Goal: Task Accomplishment & Management: Complete application form

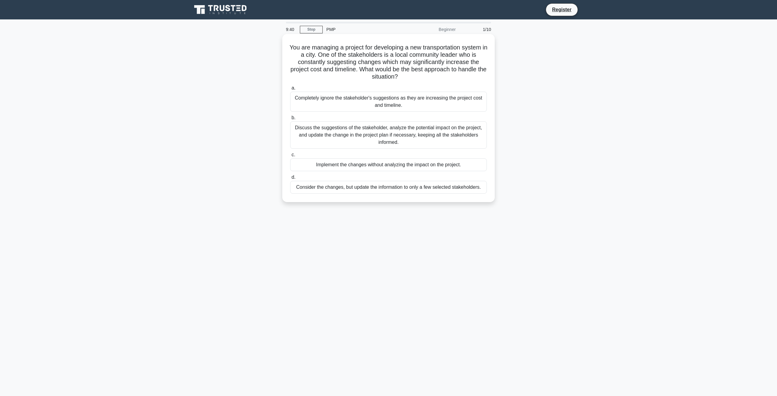
click at [391, 147] on div "Discuss the suggestions of the stakeholder, analyze the potential impact on the…" at bounding box center [388, 134] width 197 height 27
click at [290, 120] on input "b. Discuss the suggestions of the stakeholder, analyze the potential impact on …" at bounding box center [290, 118] width 0 height 4
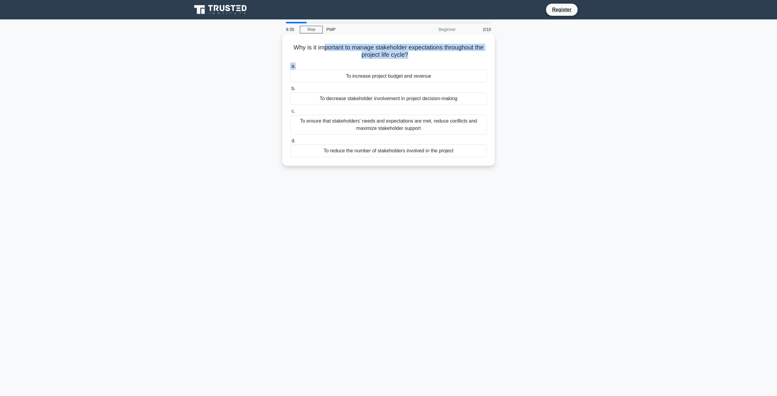
drag, startPoint x: 324, startPoint y: 48, endPoint x: 463, endPoint y: 63, distance: 139.8
click at [479, 63] on div "Why is it important to manage stakeholder expectations throughout the project l…" at bounding box center [389, 99] width 208 height 127
click at [370, 123] on div "To ensure that stakeholders' needs and expectations are met, reduce conflicts a…" at bounding box center [388, 125] width 197 height 20
click at [290, 113] on input "c. To ensure that stakeholders' needs and expectations are met, reduce conflict…" at bounding box center [290, 111] width 0 height 4
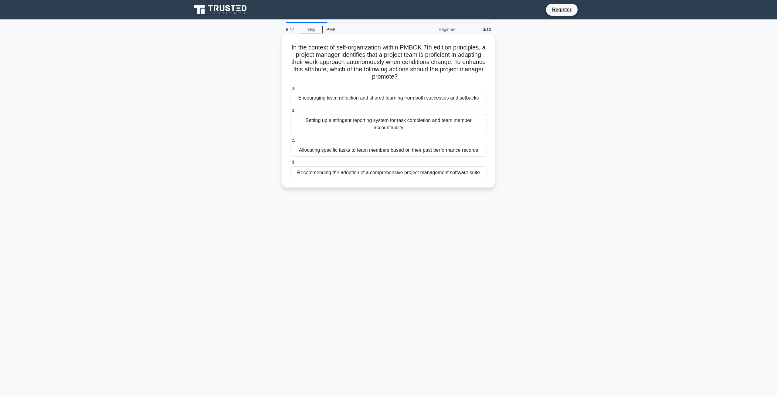
click at [385, 102] on div "Encouraging team reflection and shared learning from both successes and setbacks" at bounding box center [388, 98] width 197 height 13
click at [290, 90] on input "a. Encouraging team reflection and shared learning from both successes and setb…" at bounding box center [290, 88] width 0 height 4
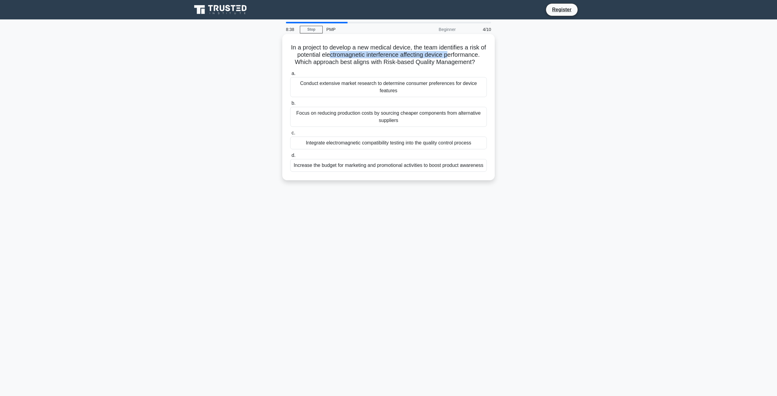
drag, startPoint x: 332, startPoint y: 56, endPoint x: 473, endPoint y: 50, distance: 141.8
click at [473, 50] on h5 "In a project to develop a new medical device, the team identifies a risk of pot…" at bounding box center [388, 55] width 198 height 22
click at [534, 83] on div "In a project to develop a new medical device, the team identifies a risk of pot…" at bounding box center [388, 112] width 400 height 154
click at [373, 142] on div "Integrate electromagnetic compatibility testing into the quality control process" at bounding box center [388, 143] width 197 height 13
click at [290, 135] on input "c. Integrate electromagnetic compatibility testing into the quality control pro…" at bounding box center [290, 133] width 0 height 4
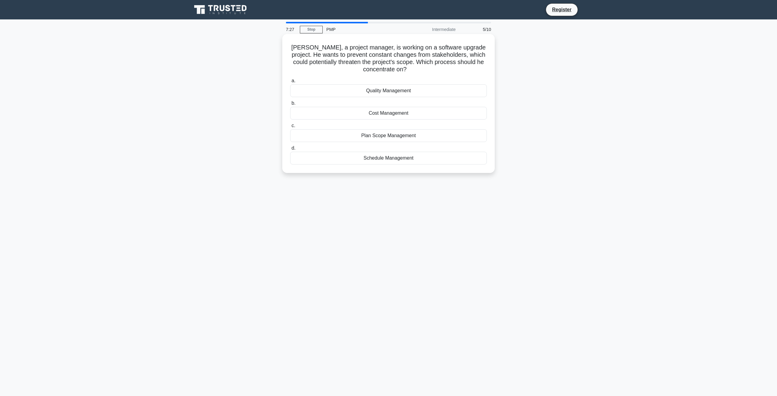
click at [381, 134] on div "Plan Scope Management" at bounding box center [388, 135] width 197 height 13
click at [290, 128] on input "c. Plan Scope Management" at bounding box center [290, 126] width 0 height 4
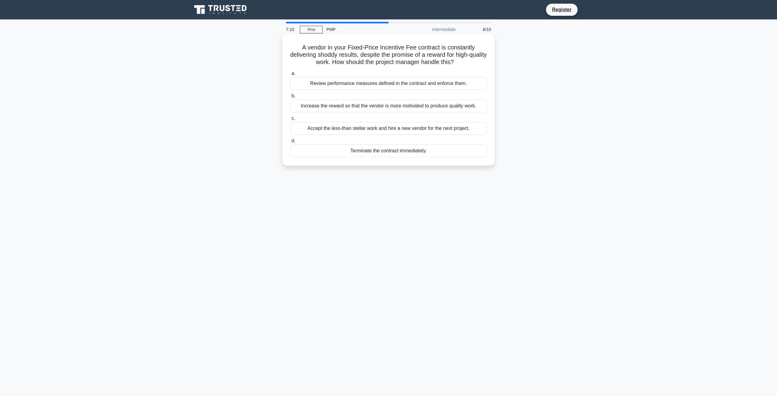
click at [400, 85] on div "Review performance measures defined in the contract and enforce them." at bounding box center [388, 83] width 197 height 13
click at [290, 76] on input "a. Review performance measures defined in the contract and enforce them." at bounding box center [290, 74] width 0 height 4
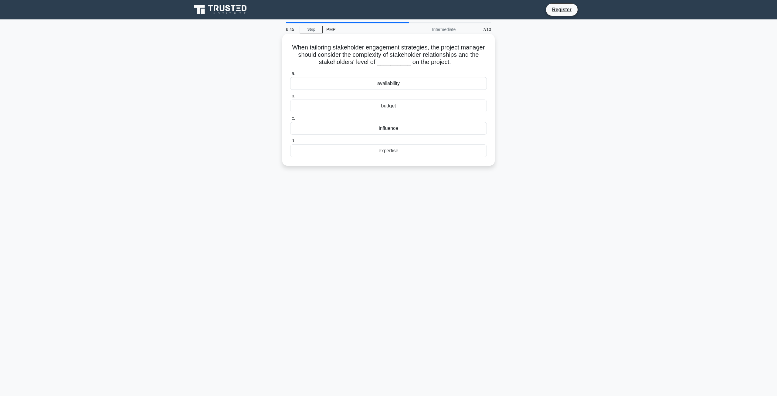
click at [391, 131] on div "influence" at bounding box center [388, 128] width 197 height 13
click at [290, 120] on input "c. influence" at bounding box center [290, 119] width 0 height 4
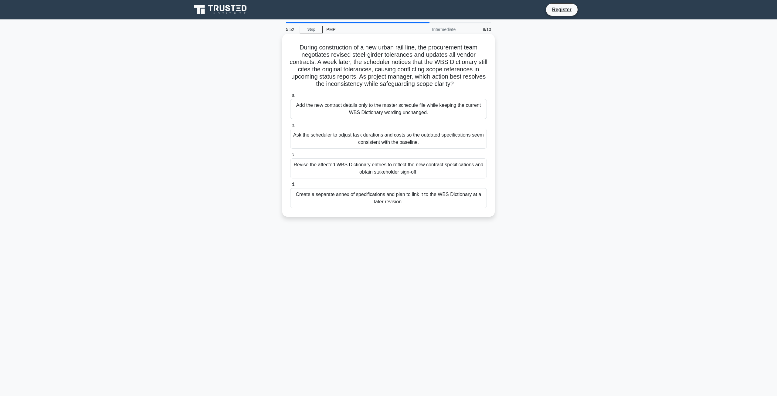
click at [390, 167] on div "Revise the affected WBS Dictionary entries to reflect the new contract specific…" at bounding box center [388, 168] width 197 height 20
click at [290, 157] on input "c. Revise the affected WBS Dictionary entries to reflect the new contract speci…" at bounding box center [290, 155] width 0 height 4
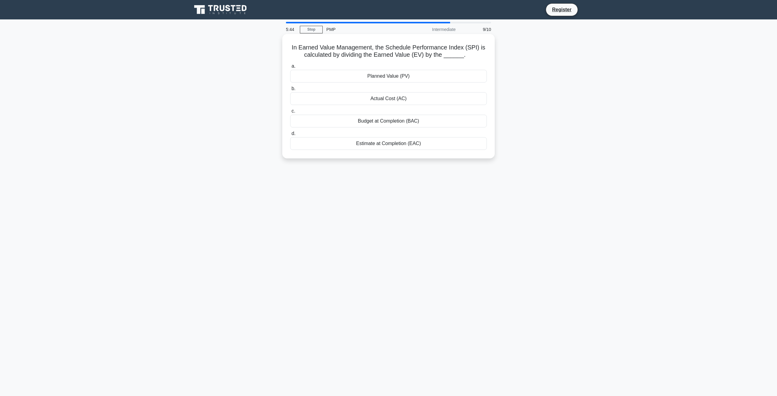
click at [384, 75] on div "Planned Value (PV)" at bounding box center [388, 76] width 197 height 13
click at [290, 68] on input "a. Planned Value (PV)" at bounding box center [290, 66] width 0 height 4
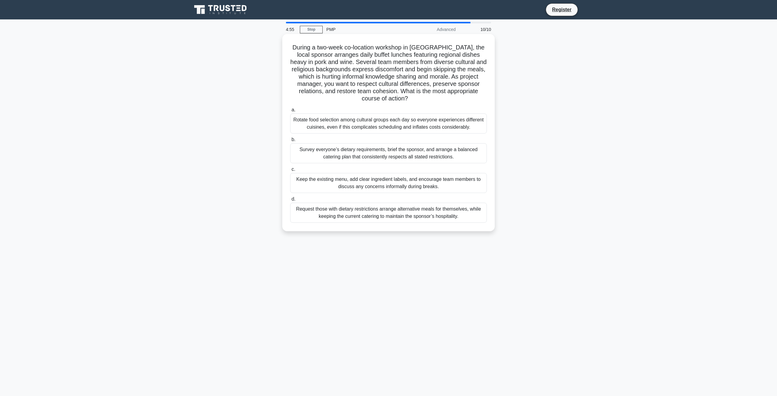
click at [405, 154] on div "Survey everyone’s dietary requirements, brief the sponsor, and arrange a balanc…" at bounding box center [388, 153] width 197 height 20
click at [290, 142] on input "b. Survey everyone’s dietary requirements, brief the sponsor, and arrange a bal…" at bounding box center [290, 140] width 0 height 4
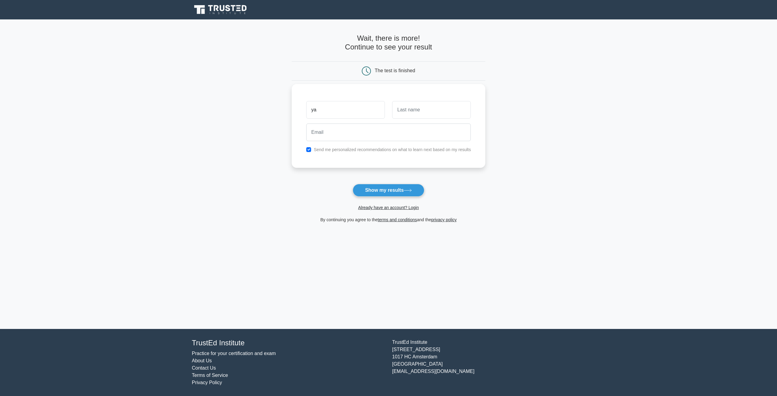
type input "YASH"
click at [406, 115] on input "text" at bounding box center [431, 110] width 79 height 18
type input "BHATT"
click at [421, 133] on input "email" at bounding box center [388, 132] width 165 height 18
type input "BHATTYASH3333@GMAIL.COM"
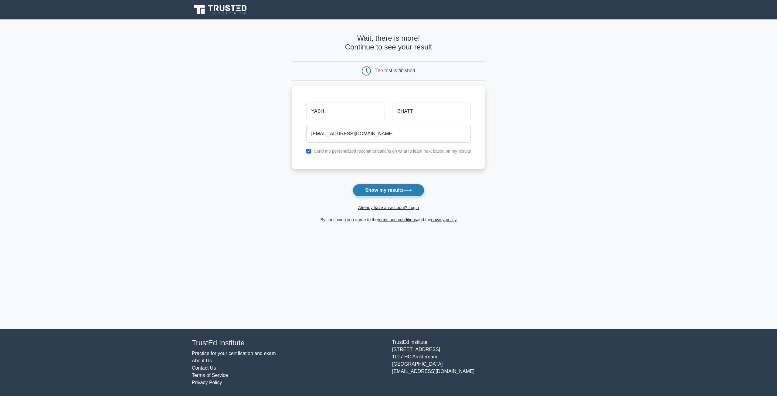
click at [400, 191] on button "Show my results" at bounding box center [389, 190] width 72 height 13
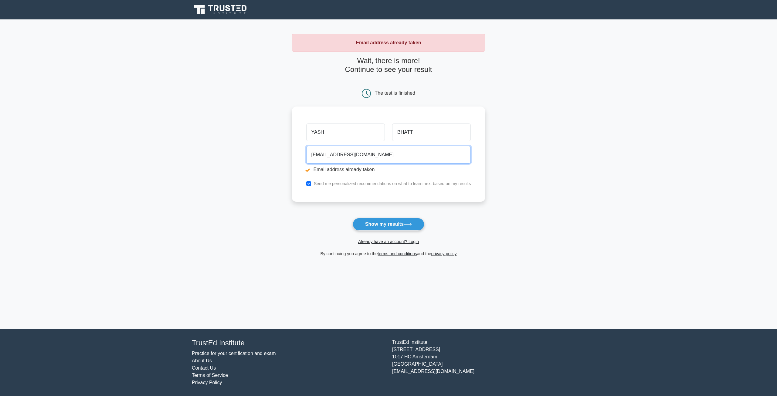
drag, startPoint x: 364, startPoint y: 157, endPoint x: 312, endPoint y: 157, distance: 52.2
click at [312, 157] on input "[EMAIL_ADDRESS][DOMAIN_NAME]" at bounding box center [388, 155] width 165 height 18
type input "YBhatt@amico.com"
click at [363, 225] on button "Show my results" at bounding box center [389, 224] width 72 height 13
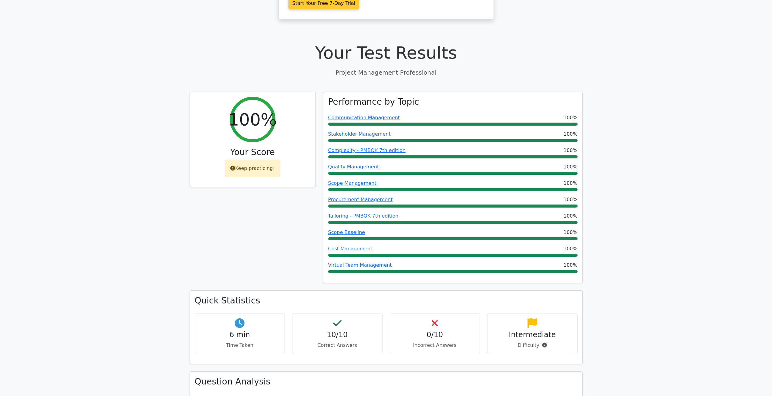
scroll to position [152, 0]
